Goal: Find specific page/section: Find specific page/section

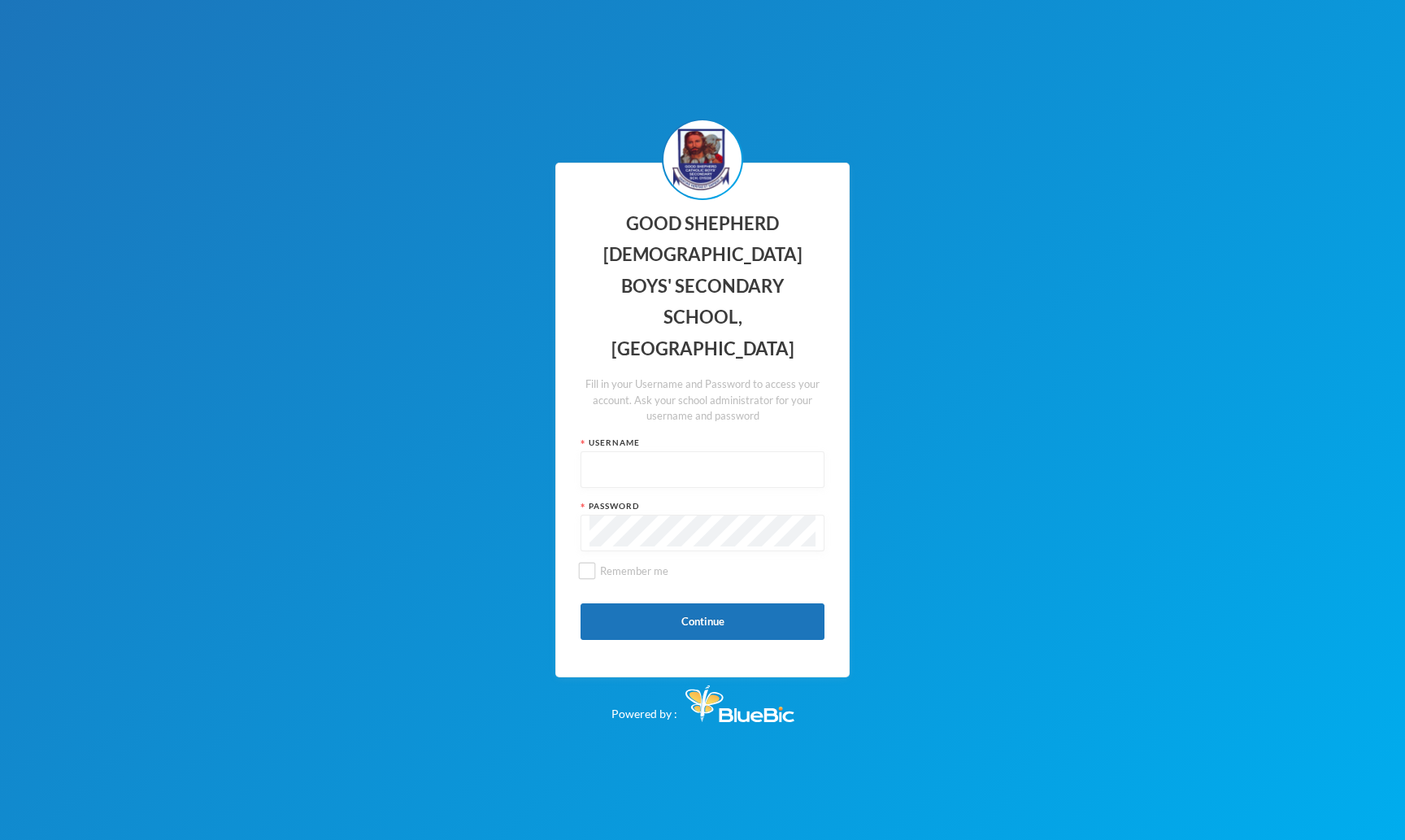
type input "admin"
click at [628, 452] on input "admin" at bounding box center [702, 469] width 226 height 36
click at [410, 510] on div "GOOD SHEPHERD [DEMOGRAPHIC_DATA] BOYS' SECONDARY SCHOOL, OYEDE Fill in your Use…" at bounding box center [702, 420] width 1405 height 840
click at [727, 603] on button "Continue" at bounding box center [702, 621] width 244 height 36
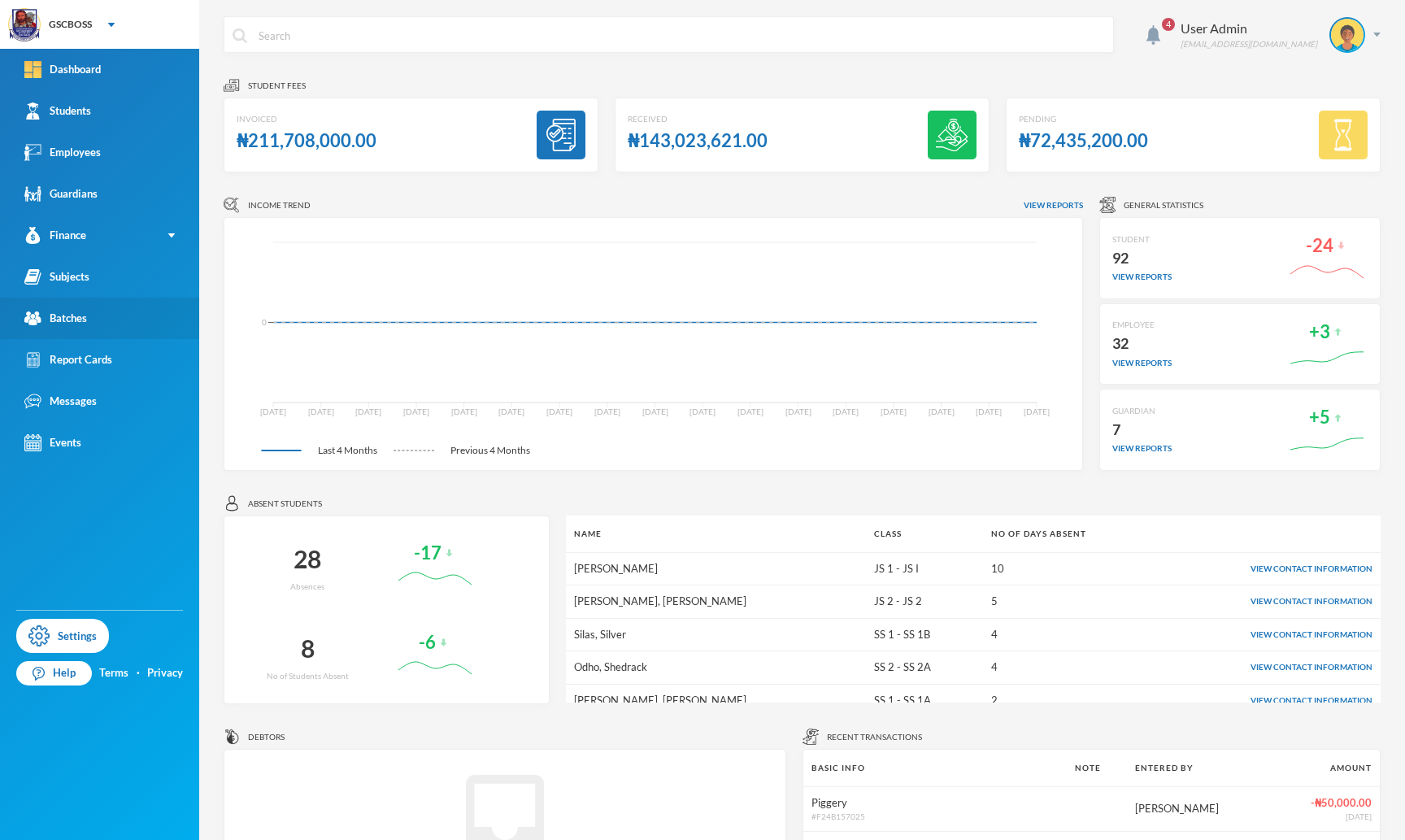
click at [95, 311] on link "Batches" at bounding box center [100, 318] width 199 height 41
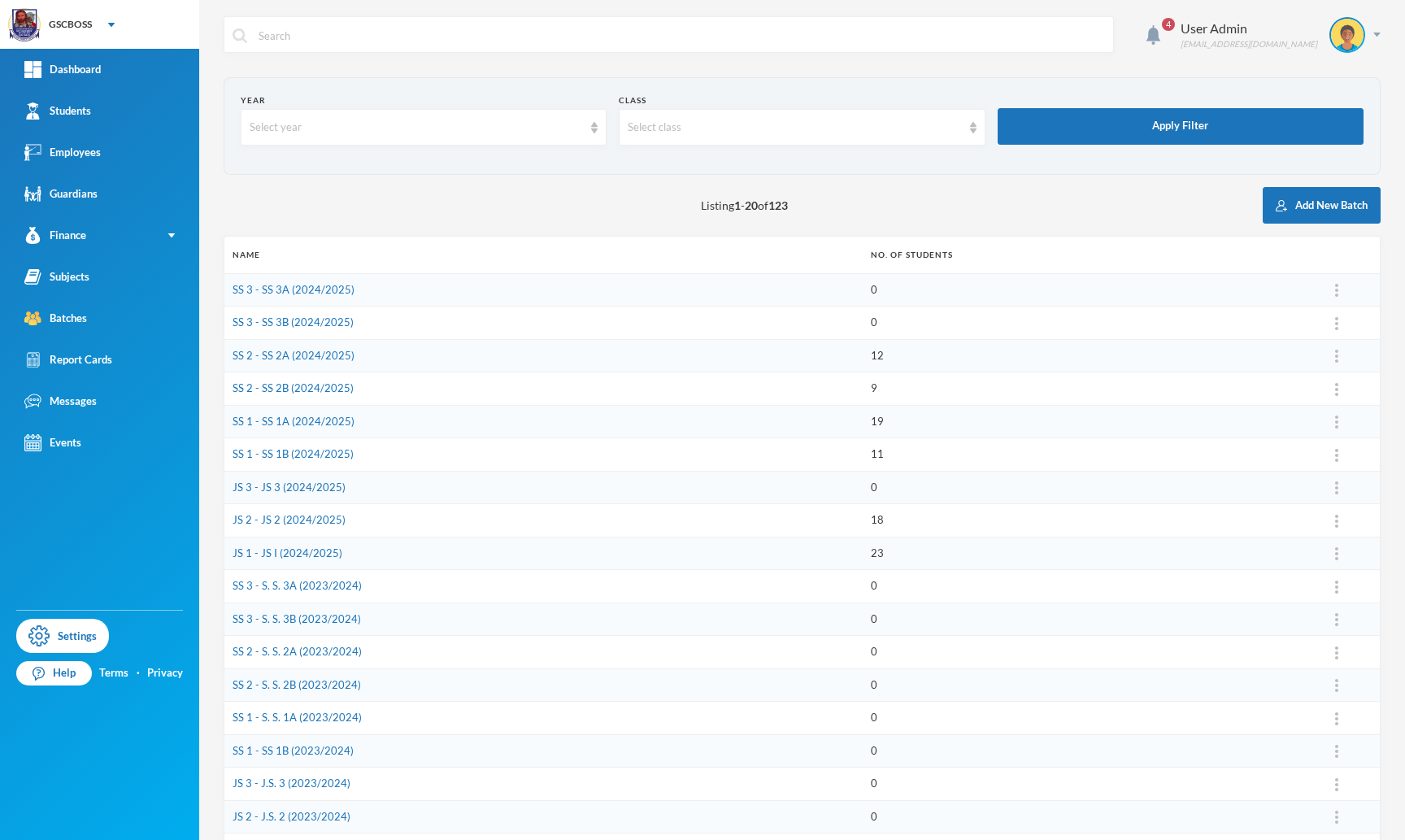
click at [1181, 29] on span "4" at bounding box center [1168, 25] width 26 height 26
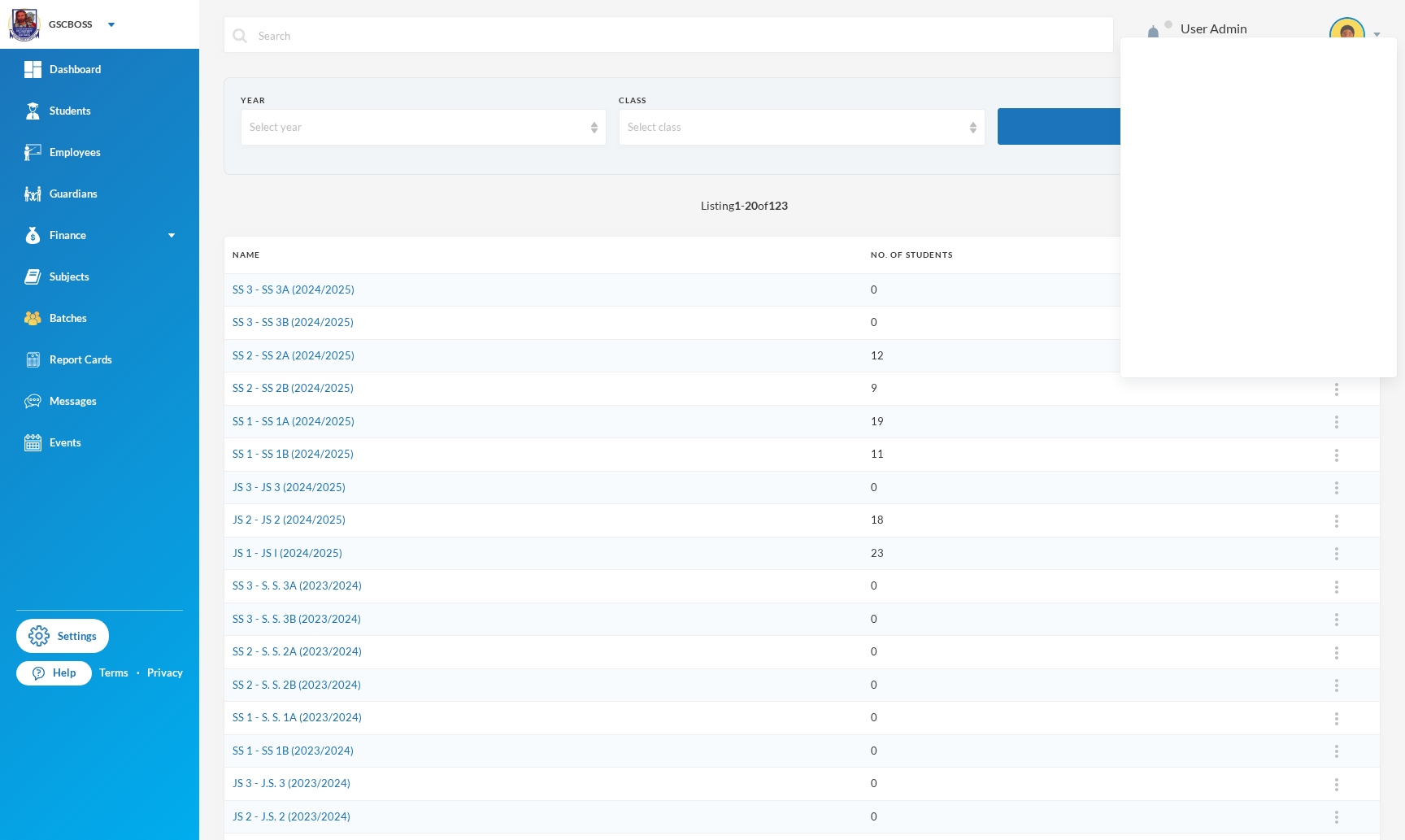
click at [1181, 29] on span at bounding box center [1168, 25] width 26 height 26
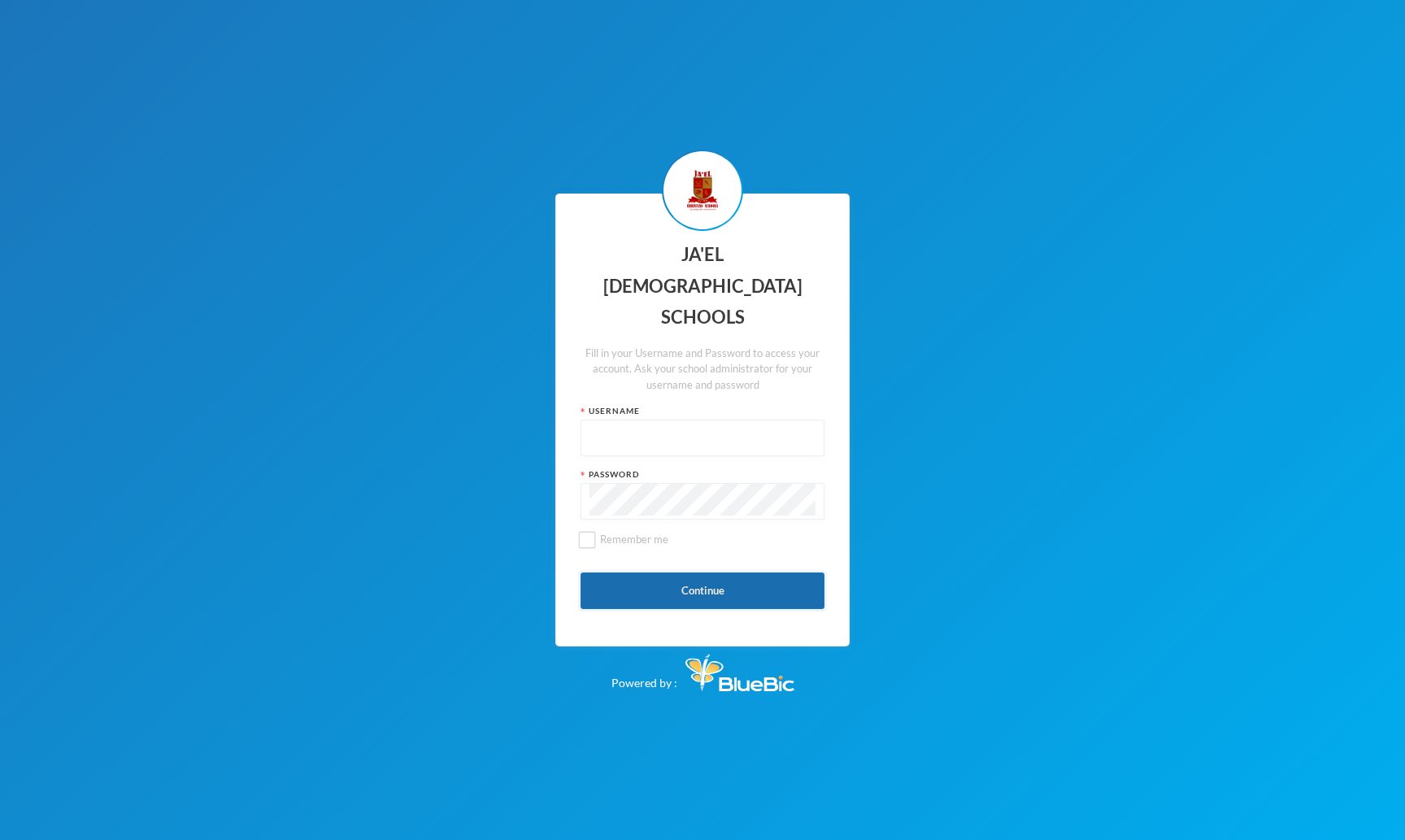
type input "admin"
click at [651, 572] on button "Continue" at bounding box center [702, 590] width 244 height 36
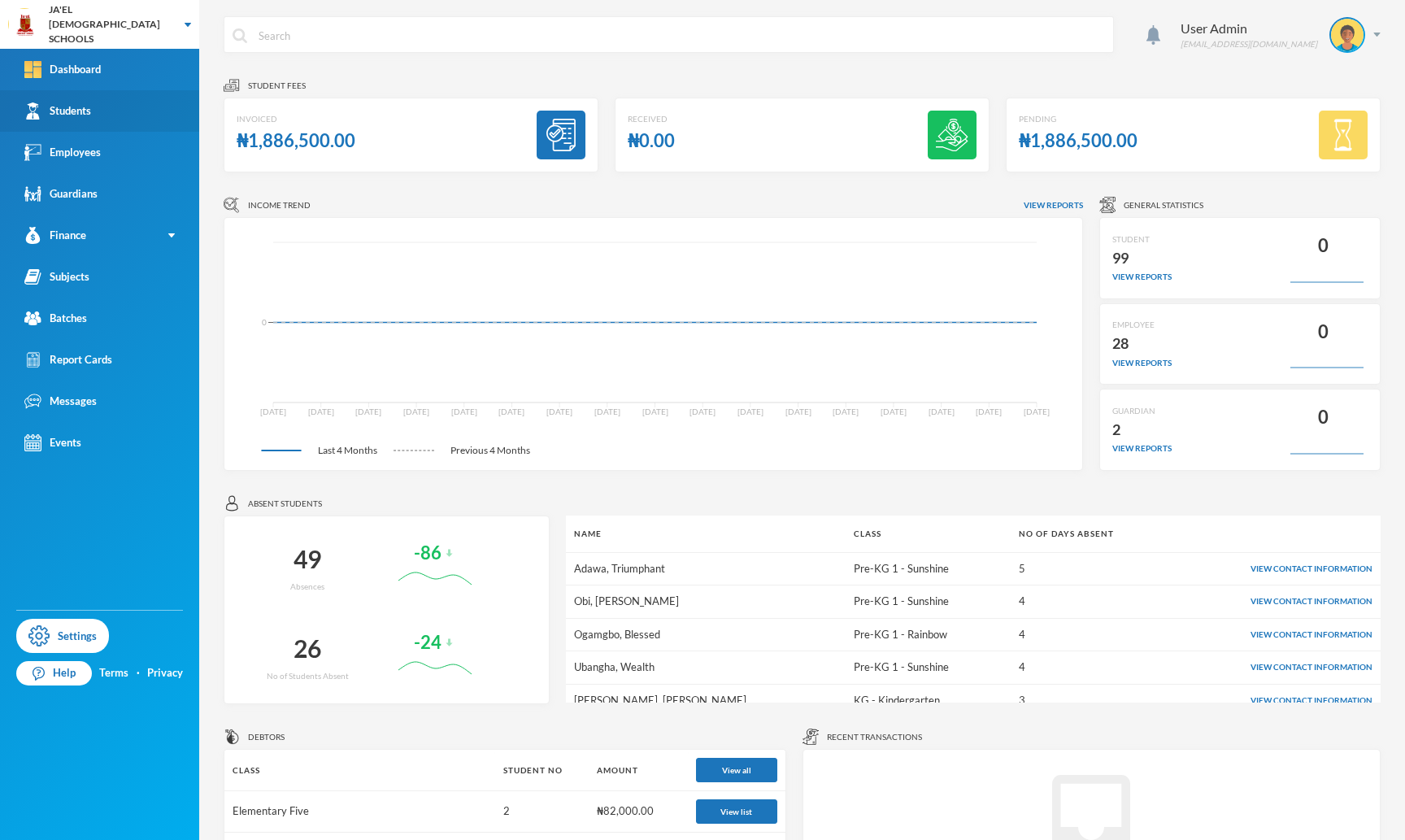
click at [131, 102] on link "Students" at bounding box center [100, 111] width 199 height 41
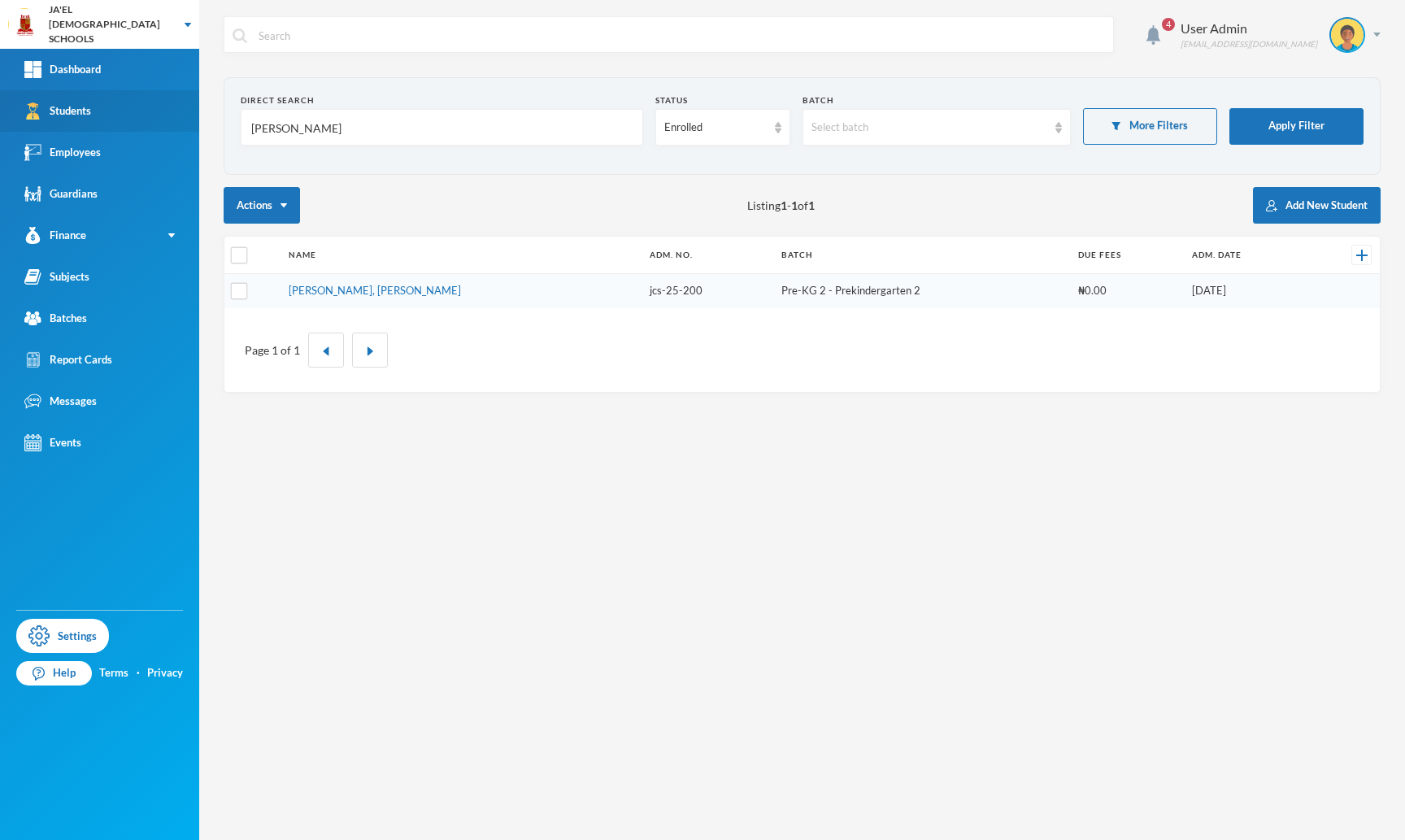
click at [131, 102] on link "Students" at bounding box center [100, 111] width 199 height 41
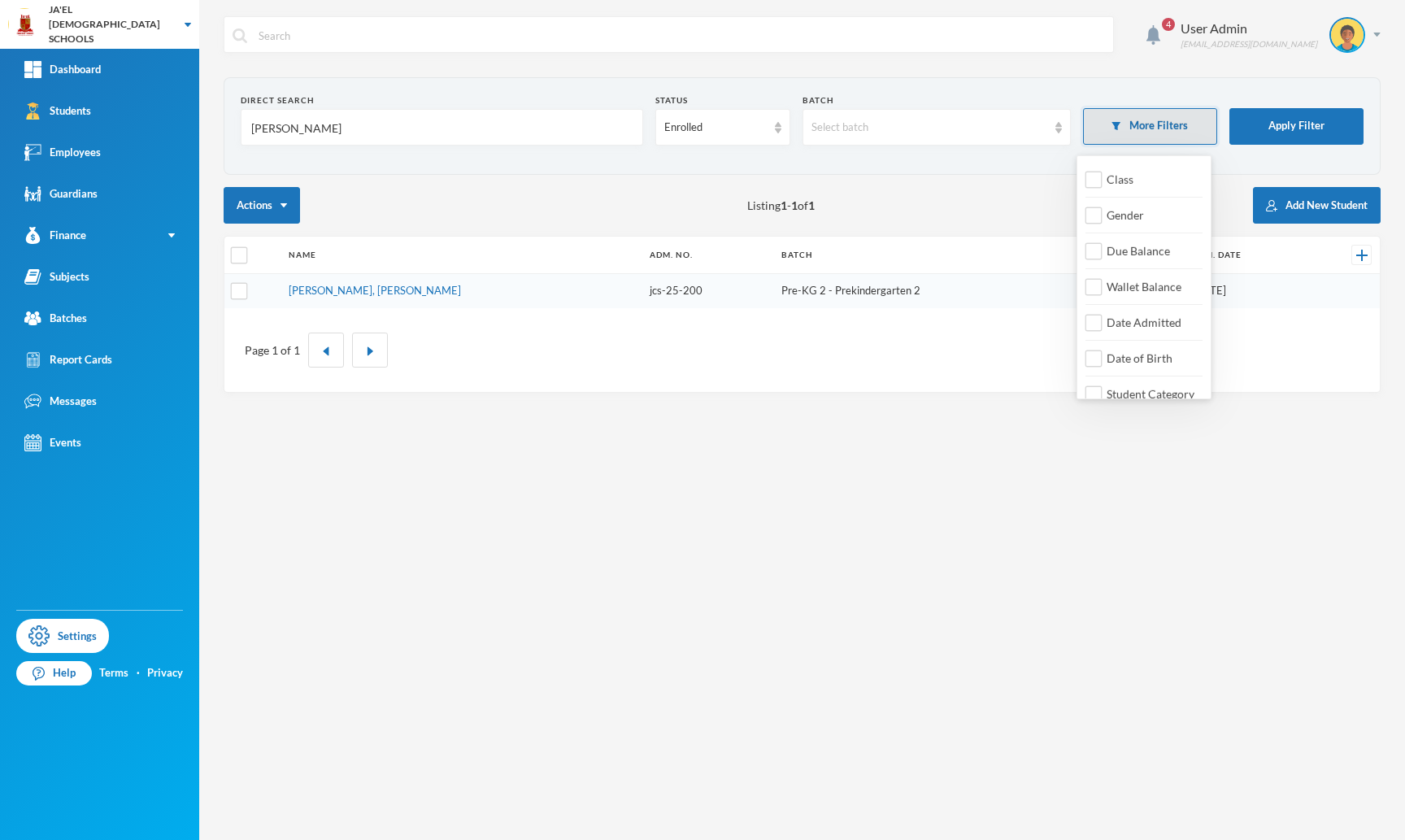
click at [1128, 128] on button "More Filters" at bounding box center [1150, 126] width 134 height 36
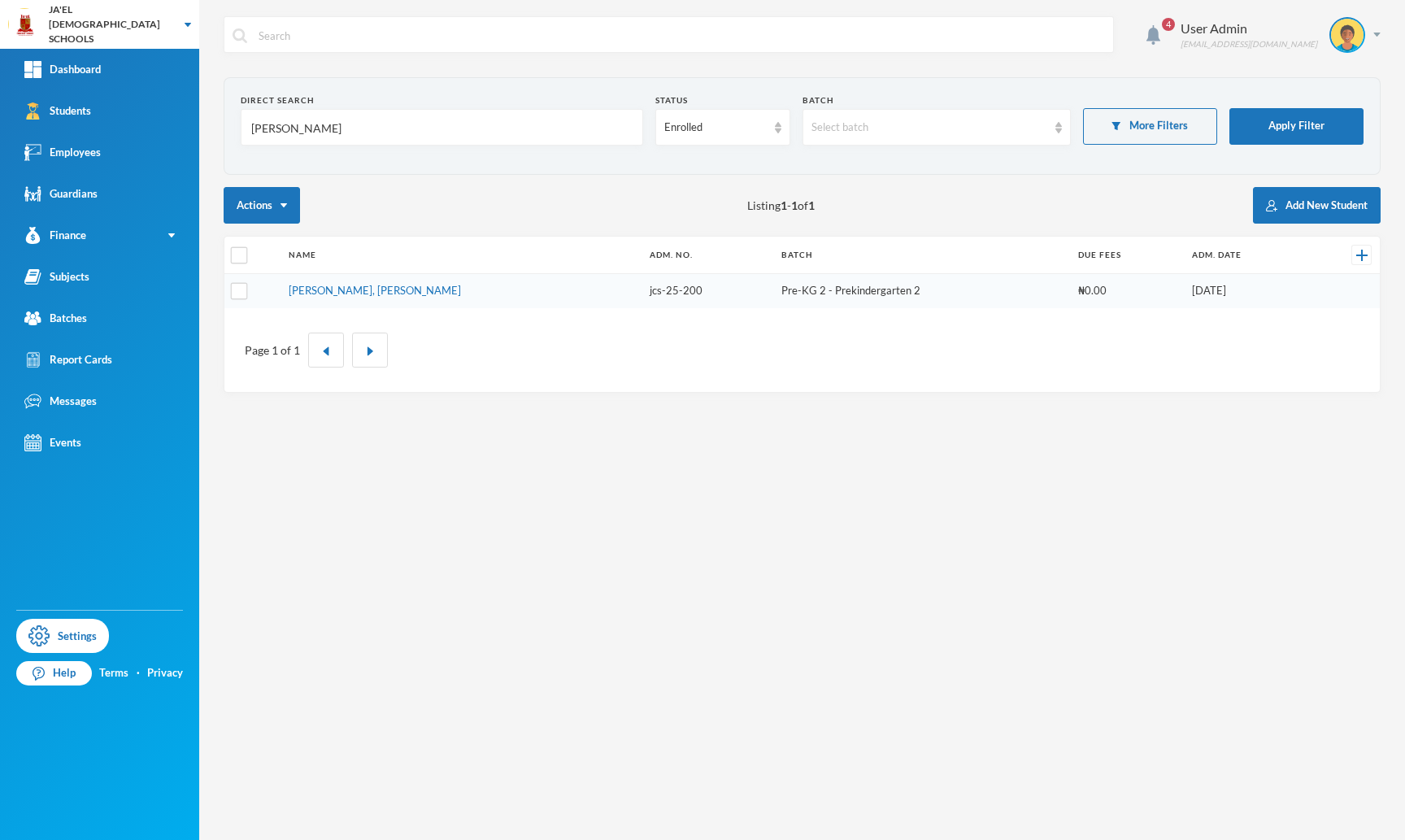
click at [565, 138] on input "Johnson" at bounding box center [442, 127] width 385 height 36
drag, startPoint x: 591, startPoint y: 135, endPoint x: 66, endPoint y: 95, distance: 526.5
click at [66, 95] on div "JA'EL CHRISTIAN SCHOOLS Your Bluebic Account JA'EL CHRISTIAN SCHOOLS Add a New …" at bounding box center [702, 420] width 1405 height 840
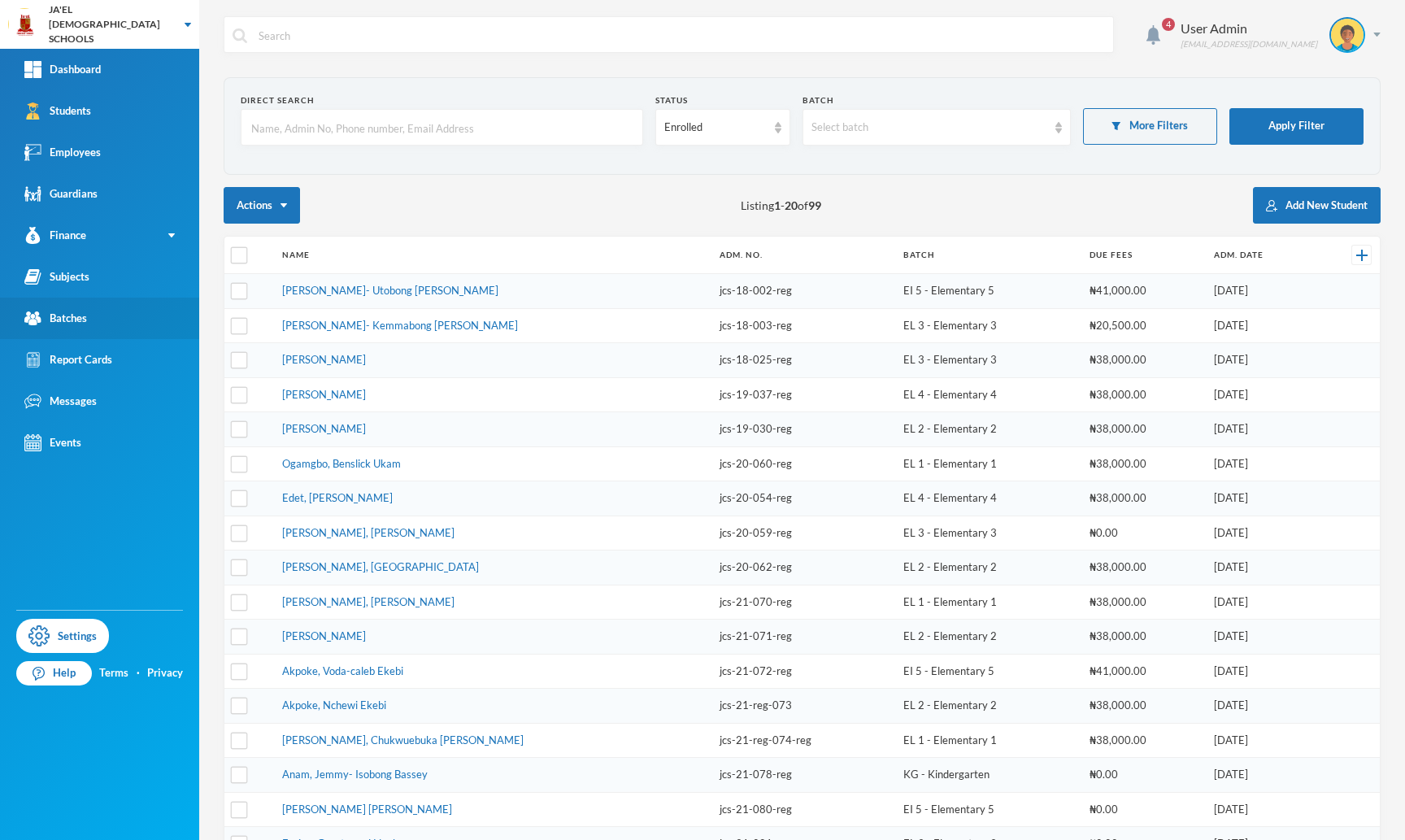
click at [76, 308] on link "Batches" at bounding box center [100, 318] width 199 height 41
